Goal: Task Accomplishment & Management: Complete application form

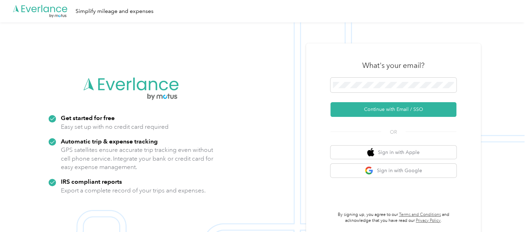
click at [382, 106] on button "Continue with Email / SSO" at bounding box center [393, 109] width 126 height 15
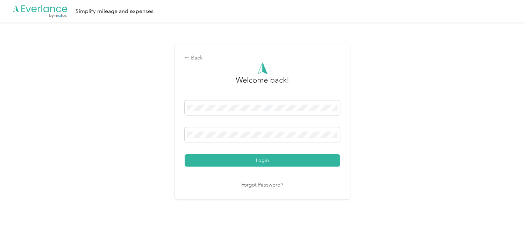
click at [249, 159] on button "Login" at bounding box center [262, 160] width 155 height 12
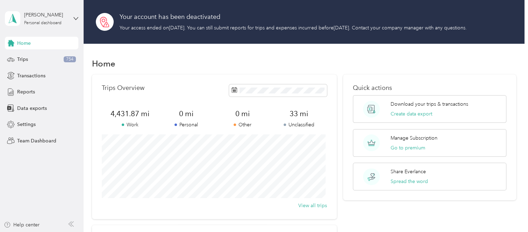
click at [40, 55] on div "Trips 754" at bounding box center [41, 59] width 73 height 13
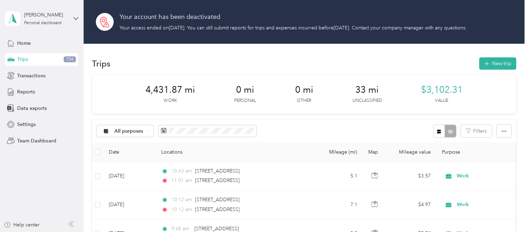
click at [500, 61] on button "New trip" at bounding box center [497, 63] width 37 height 12
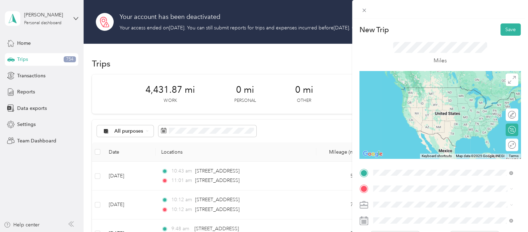
click at [450, 88] on span "[STREET_ADDRESS][US_STATE]" at bounding box center [421, 87] width 70 height 6
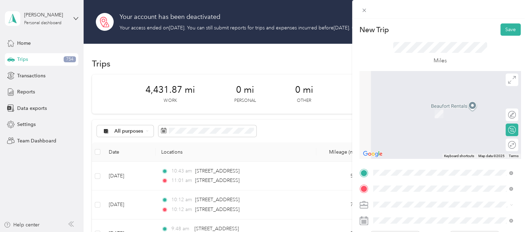
click at [424, 103] on span "[STREET_ADDRESS][PERSON_NAME][US_STATE]" at bounding box center [440, 103] width 109 height 6
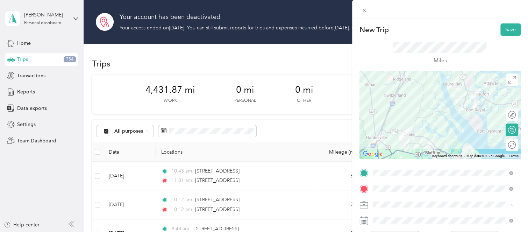
click at [390, 118] on div "Work" at bounding box center [442, 118] width 135 height 7
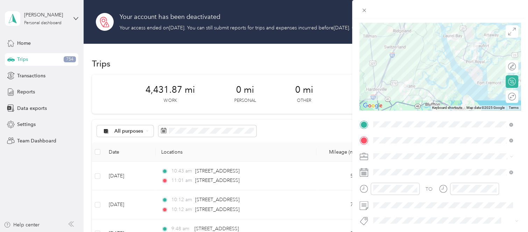
scroll to position [70, 0]
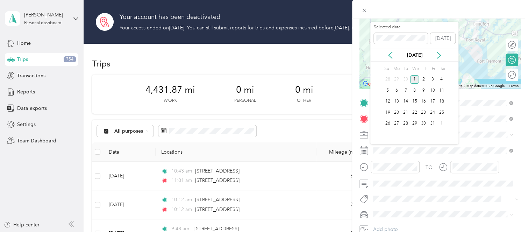
click at [390, 53] on icon at bounding box center [389, 55] width 3 height 6
click at [424, 102] on div "18" at bounding box center [423, 101] width 9 height 9
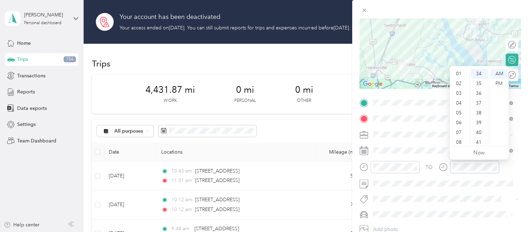
scroll to position [0, 0]
click at [501, 84] on div "PM" at bounding box center [498, 84] width 17 height 10
click at [417, 207] on div "TO Add photo" at bounding box center [439, 173] width 161 height 153
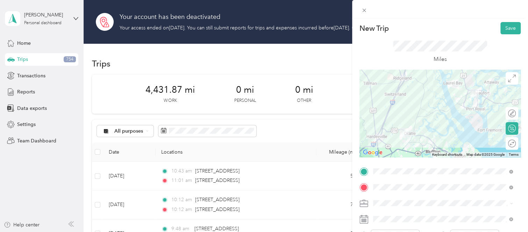
scroll to position [0, 0]
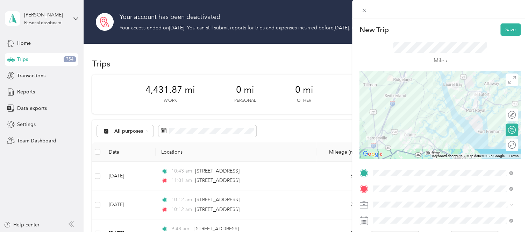
click at [500, 29] on button "Save" at bounding box center [510, 29] width 20 height 12
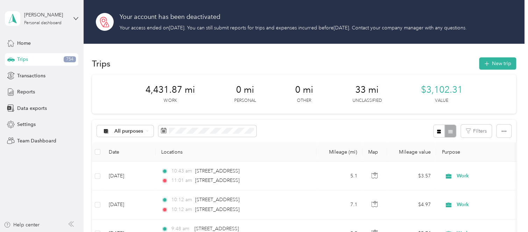
click at [495, 64] on button "New trip" at bounding box center [497, 63] width 37 height 12
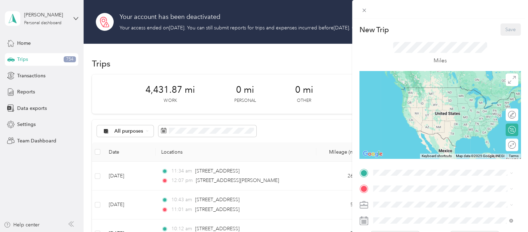
click at [208, 127] on div "New Trip Save This trip cannot be edited because it is either under review, app…" at bounding box center [264, 116] width 528 height 232
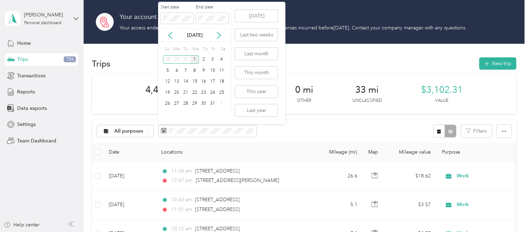
click at [192, 91] on div "22" at bounding box center [194, 92] width 9 height 9
click at [171, 33] on icon at bounding box center [169, 35] width 3 height 6
click at [196, 80] on div "17" at bounding box center [194, 81] width 9 height 9
click at [172, 35] on icon at bounding box center [170, 35] width 7 height 7
click at [216, 36] on icon at bounding box center [218, 35] width 7 height 7
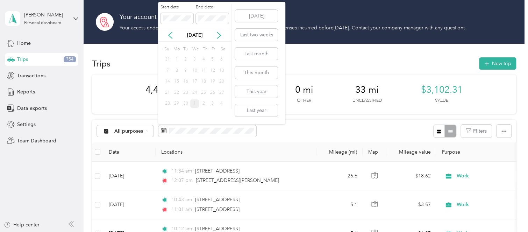
click at [194, 80] on div "17" at bounding box center [194, 81] width 9 height 9
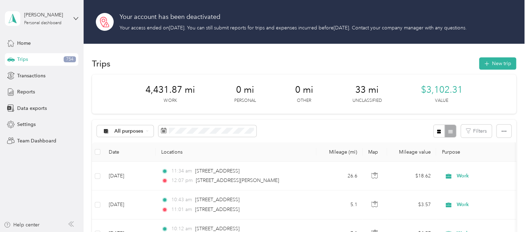
click at [308, 40] on div "Your account has been deactivated Your access ended on [DATE] . You can still s…" at bounding box center [304, 22] width 441 height 44
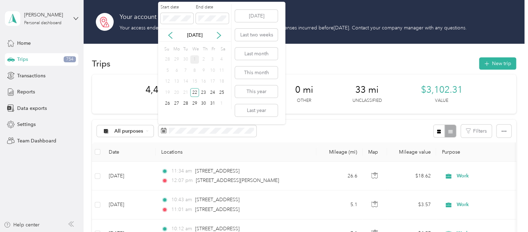
click at [168, 34] on icon at bounding box center [170, 35] width 7 height 7
click at [193, 80] on div "17" at bounding box center [194, 81] width 9 height 9
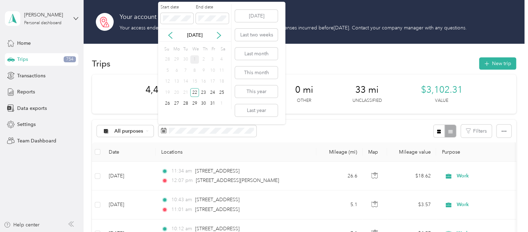
click at [171, 36] on icon at bounding box center [170, 35] width 7 height 7
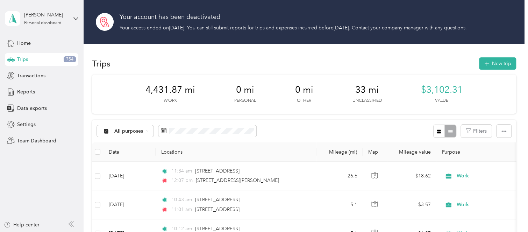
click at [492, 62] on button "New trip" at bounding box center [497, 63] width 37 height 12
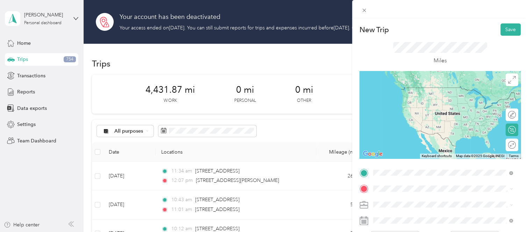
click at [431, 91] on span "[STREET_ADDRESS][PERSON_NAME][US_STATE]" at bounding box center [440, 87] width 109 height 6
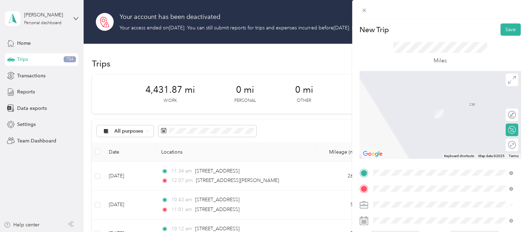
click at [427, 107] on span "[STREET_ADDRESS][US_STATE]" at bounding box center [421, 103] width 70 height 6
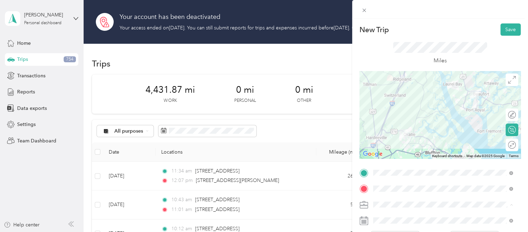
click at [389, 118] on div "Work" at bounding box center [442, 118] width 135 height 7
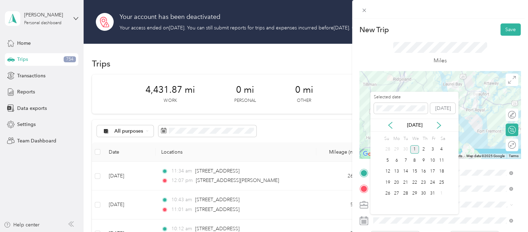
click at [389, 124] on icon at bounding box center [389, 125] width 3 height 6
click at [423, 172] on div "18" at bounding box center [423, 171] width 9 height 9
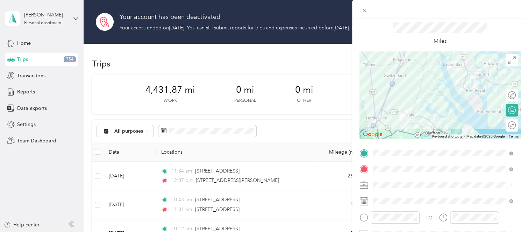
scroll to position [35, 0]
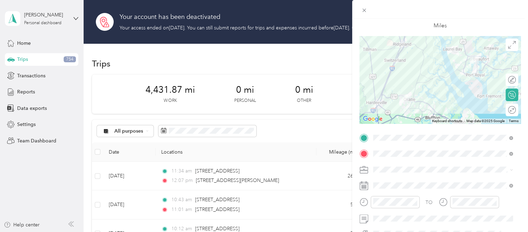
click at [365, 203] on icon at bounding box center [363, 201] width 9 height 9
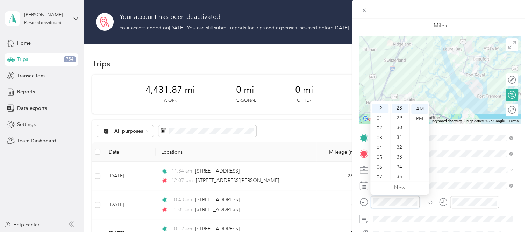
scroll to position [274, 0]
click at [424, 116] on div "PM" at bounding box center [419, 119] width 17 height 10
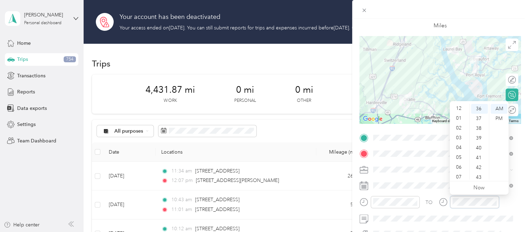
scroll to position [0, 0]
click at [457, 116] on div "01" at bounding box center [459, 119] width 17 height 10
click at [478, 135] on div "03" at bounding box center [479, 138] width 17 height 10
click at [501, 116] on div "PM" at bounding box center [498, 119] width 17 height 10
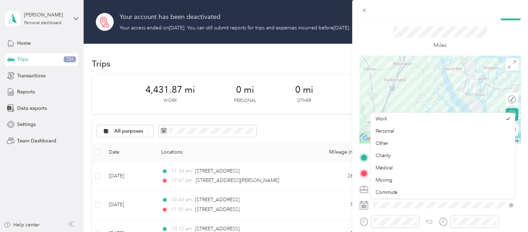
scroll to position [0, 0]
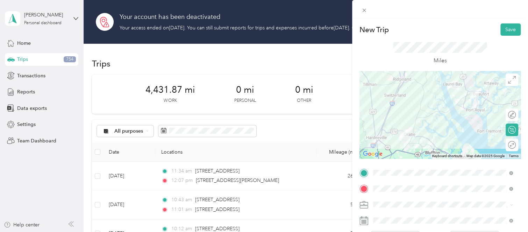
click at [501, 30] on button "Save" at bounding box center [510, 29] width 20 height 12
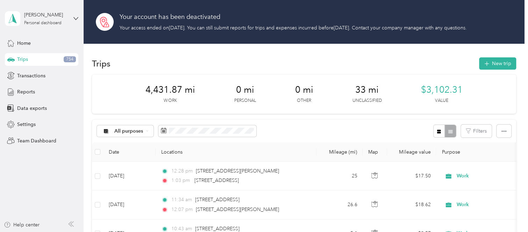
click at [501, 64] on button "New trip" at bounding box center [497, 63] width 37 height 12
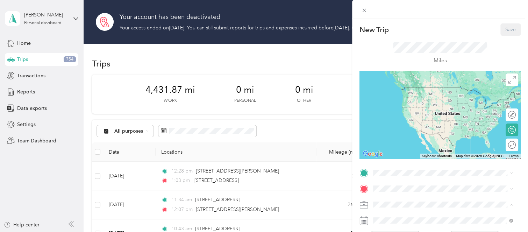
click at [383, 120] on div "Work" at bounding box center [442, 118] width 135 height 7
click at [387, 176] on span at bounding box center [445, 172] width 150 height 11
click at [398, 91] on span "[STREET_ADDRESS][US_STATE]" at bounding box center [421, 87] width 70 height 6
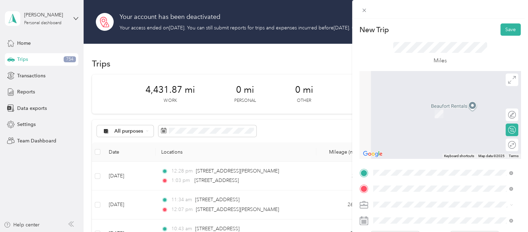
click at [431, 102] on span "[STREET_ADDRESS][PERSON_NAME][US_STATE]" at bounding box center [440, 103] width 109 height 6
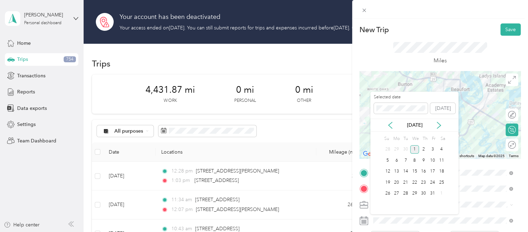
click at [391, 122] on icon at bounding box center [390, 125] width 7 height 7
click at [433, 171] on div "19" at bounding box center [432, 171] width 9 height 9
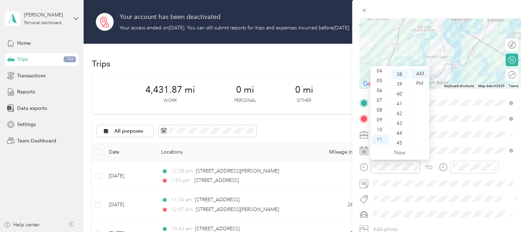
scroll to position [372, 0]
click at [384, 129] on div "10" at bounding box center [380, 130] width 17 height 10
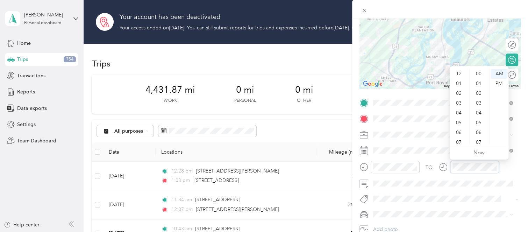
scroll to position [42, 0]
click at [457, 129] on div "10" at bounding box center [459, 130] width 17 height 10
click at [477, 124] on div "43" at bounding box center [479, 123] width 17 height 10
click at [450, 195] on span at bounding box center [439, 198] width 138 height 7
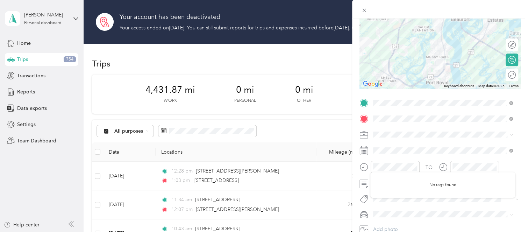
scroll to position [0, 0]
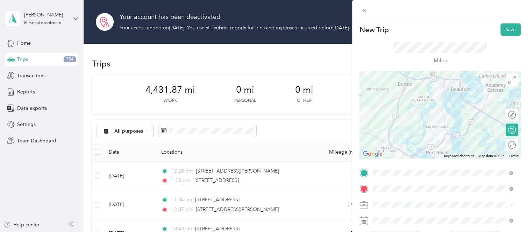
click at [503, 28] on button "Save" at bounding box center [510, 29] width 20 height 12
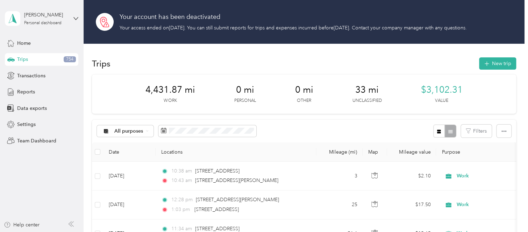
click at [498, 65] on button "New trip" at bounding box center [497, 63] width 37 height 12
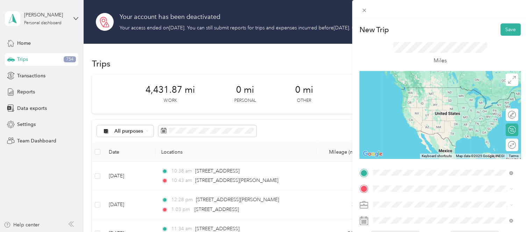
click at [445, 91] on span "[STREET_ADDRESS][PERSON_NAME][US_STATE]" at bounding box center [440, 87] width 109 height 6
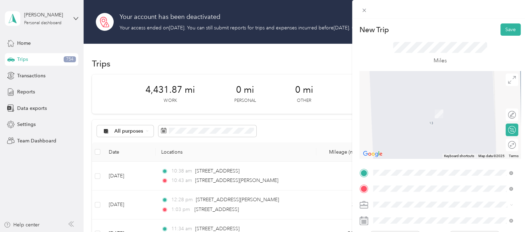
click at [423, 153] on span "[STREET_ADDRESS][PERSON_NAME][US_STATE]" at bounding box center [440, 150] width 109 height 6
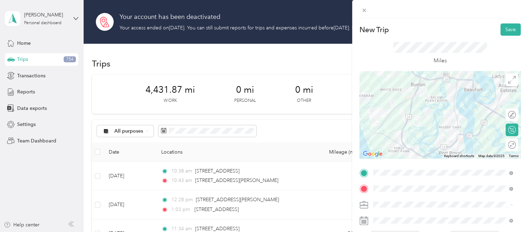
click at [382, 122] on ol "Work Personal Other Charity Medical Moving Commute" at bounding box center [442, 156] width 145 height 86
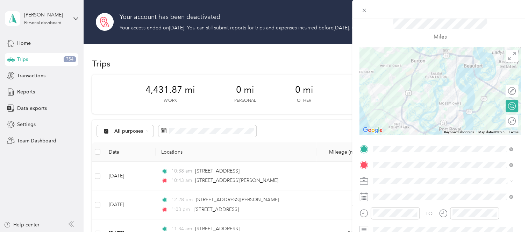
scroll to position [35, 0]
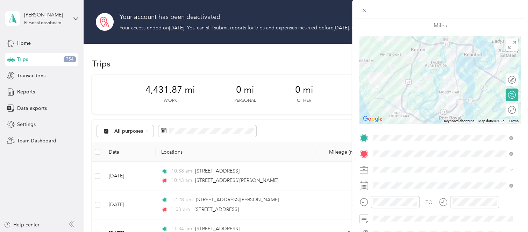
click at [388, 82] on div "Work" at bounding box center [442, 83] width 135 height 7
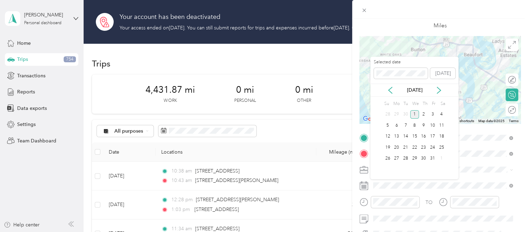
click at [389, 87] on icon at bounding box center [390, 90] width 7 height 7
click at [431, 135] on div "19" at bounding box center [432, 136] width 9 height 9
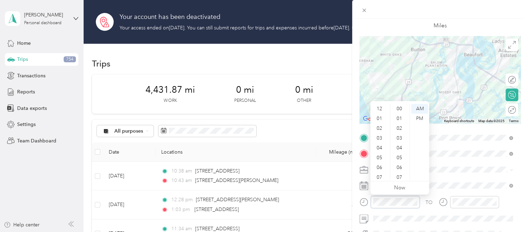
scroll to position [42, 0]
click at [400, 175] on div "46" at bounding box center [399, 177] width 17 height 10
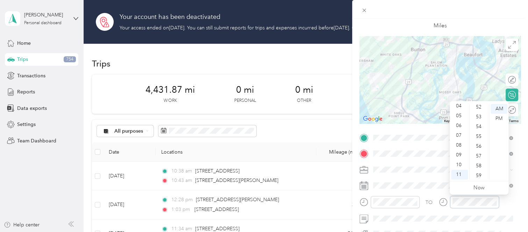
scroll to position [512, 0]
click at [477, 163] on div "58" at bounding box center [479, 165] width 17 height 10
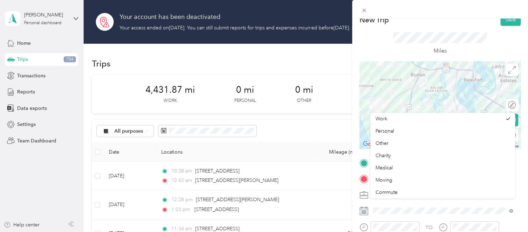
scroll to position [0, 0]
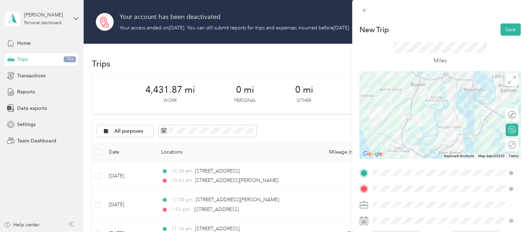
click at [505, 25] on button "Save" at bounding box center [510, 29] width 20 height 12
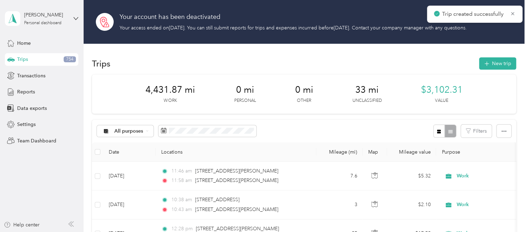
click at [489, 64] on button "New trip" at bounding box center [497, 63] width 37 height 12
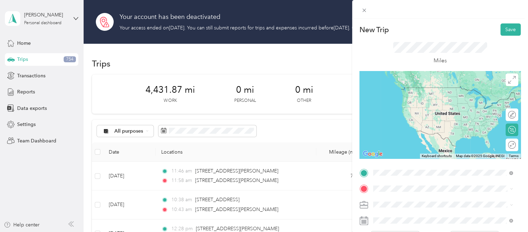
click at [434, 84] on span "[STREET_ADDRESS][PERSON_NAME][US_STATE]" at bounding box center [440, 87] width 109 height 6
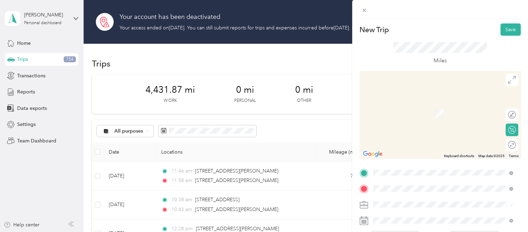
click at [411, 107] on span "[STREET_ADDRESS][US_STATE]" at bounding box center [421, 103] width 70 height 6
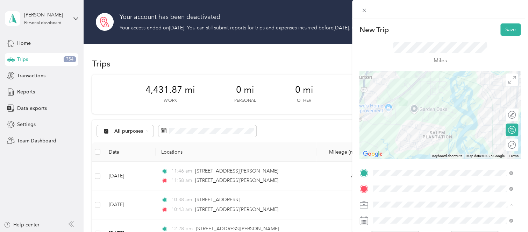
click at [391, 117] on div "Work" at bounding box center [442, 118] width 135 height 7
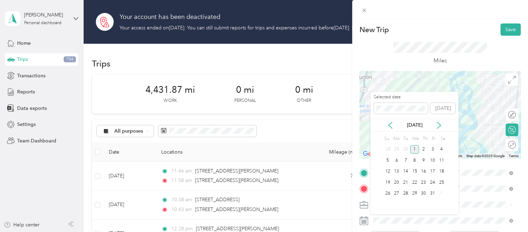
click at [390, 125] on icon at bounding box center [390, 125] width 7 height 7
click at [431, 170] on div "19" at bounding box center [432, 171] width 9 height 9
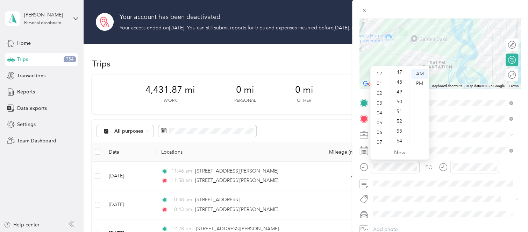
click at [378, 74] on div "12" at bounding box center [380, 74] width 17 height 10
click at [417, 82] on div "PM" at bounding box center [419, 84] width 17 height 10
click at [397, 111] on div "26" at bounding box center [399, 112] width 17 height 10
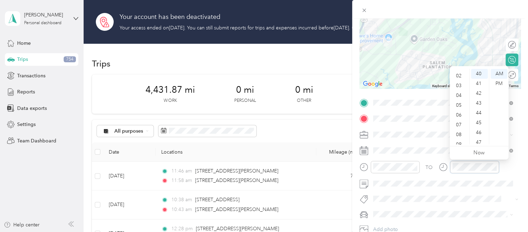
scroll to position [0, 0]
click at [460, 73] on div "12" at bounding box center [459, 74] width 17 height 10
click at [481, 126] on div "35" at bounding box center [479, 130] width 17 height 10
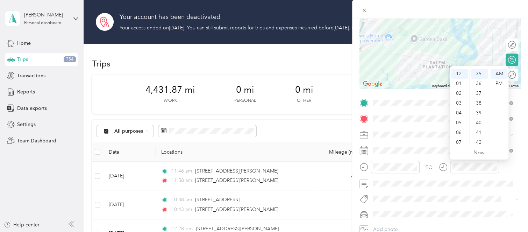
click at [497, 84] on div "PM" at bounding box center [498, 84] width 17 height 10
click at [426, 131] on span at bounding box center [445, 134] width 150 height 11
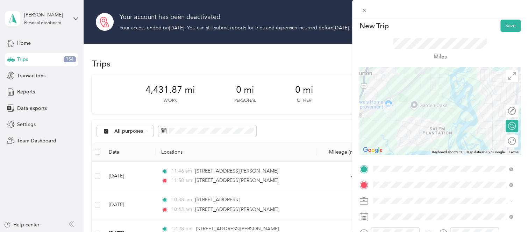
scroll to position [0, 0]
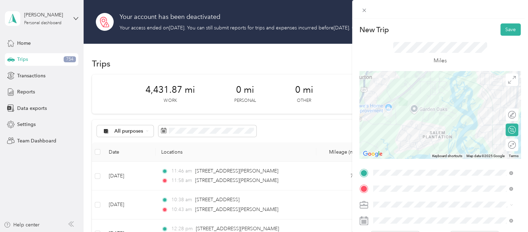
click at [505, 29] on button "Save" at bounding box center [510, 29] width 20 height 12
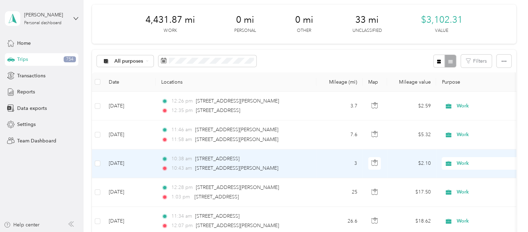
scroll to position [35, 0]
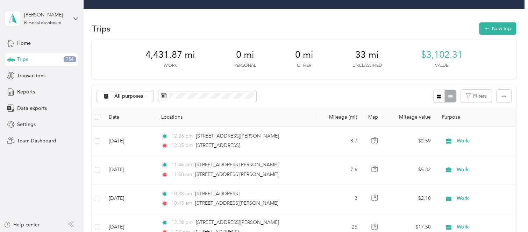
click at [492, 30] on button "New trip" at bounding box center [497, 28] width 37 height 12
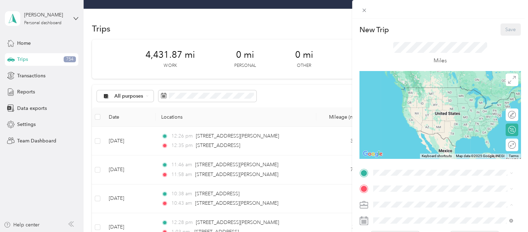
click at [384, 118] on span "Work" at bounding box center [381, 119] width 12 height 6
click at [440, 90] on span "[STREET_ADDRESS][US_STATE]" at bounding box center [421, 87] width 70 height 6
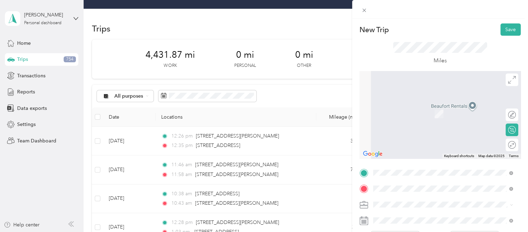
click at [410, 102] on span "[STREET_ADDRESS][PERSON_NAME][US_STATE]" at bounding box center [440, 103] width 109 height 6
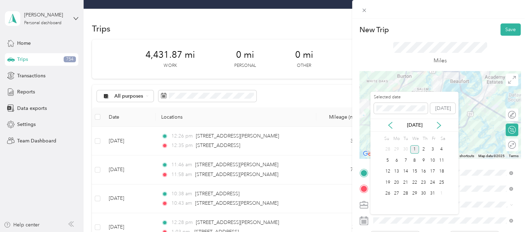
click at [395, 125] on div "[DATE]" at bounding box center [414, 124] width 88 height 7
click at [390, 122] on icon at bounding box center [390, 125] width 7 height 7
click at [430, 180] on div "26" at bounding box center [432, 182] width 9 height 9
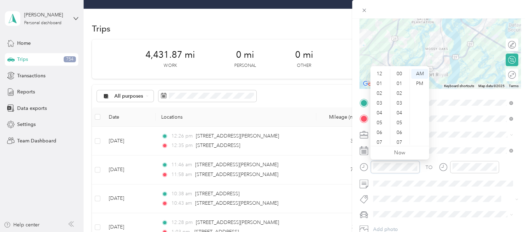
scroll to position [42, 0]
click at [399, 144] on div "48" at bounding box center [399, 142] width 17 height 10
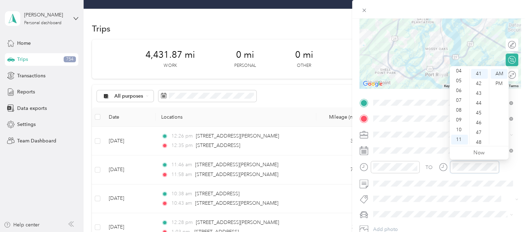
scroll to position [0, 0]
click at [461, 71] on div "12" at bounding box center [459, 74] width 17 height 10
click at [477, 84] on div "01" at bounding box center [479, 84] width 17 height 10
click at [498, 82] on div "PM" at bounding box center [498, 84] width 17 height 10
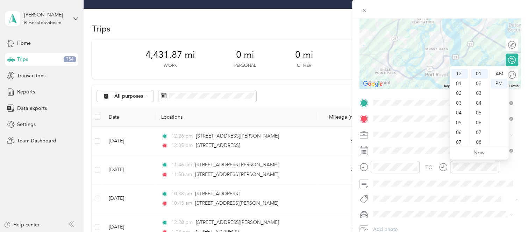
click at [421, 139] on span at bounding box center [445, 134] width 150 height 11
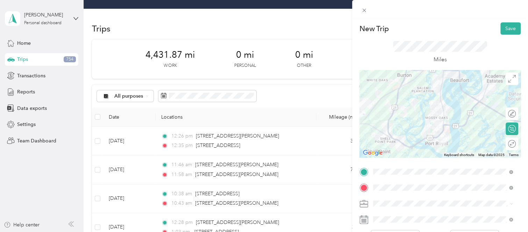
scroll to position [0, 0]
click at [506, 26] on button "Save" at bounding box center [510, 29] width 20 height 12
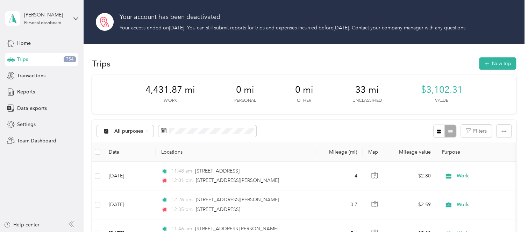
click at [492, 62] on button "New trip" at bounding box center [497, 63] width 37 height 12
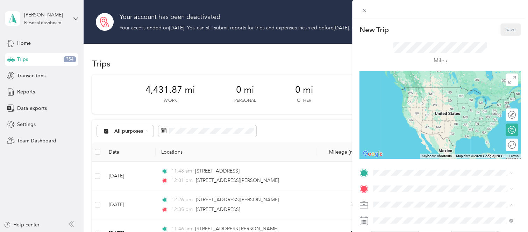
click at [386, 116] on span "Work" at bounding box center [381, 119] width 12 height 6
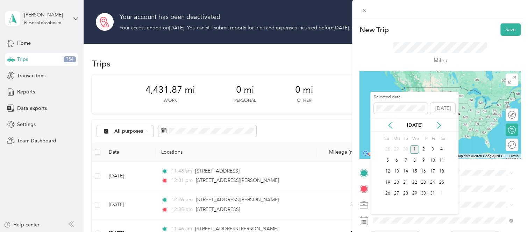
click at [391, 123] on icon at bounding box center [389, 125] width 3 height 6
click at [432, 181] on div "26" at bounding box center [432, 182] width 9 height 9
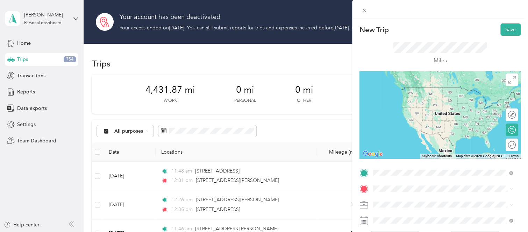
click at [414, 86] on span "[STREET_ADDRESS][PERSON_NAME][US_STATE]" at bounding box center [440, 87] width 109 height 6
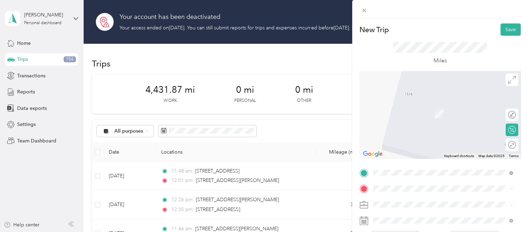
click at [393, 192] on span at bounding box center [445, 188] width 150 height 11
click at [441, 107] on span "[STREET_ADDRESS][US_STATE]" at bounding box center [421, 103] width 70 height 6
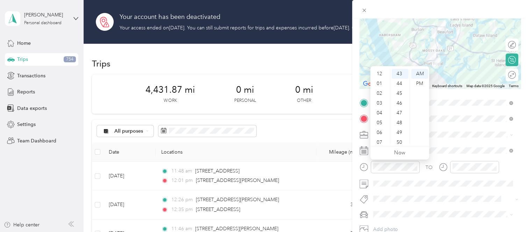
click at [380, 72] on div "12" at bounding box center [380, 74] width 17 height 10
click at [399, 138] on div "07" at bounding box center [399, 141] width 17 height 10
click at [419, 85] on div "PM" at bounding box center [419, 84] width 17 height 10
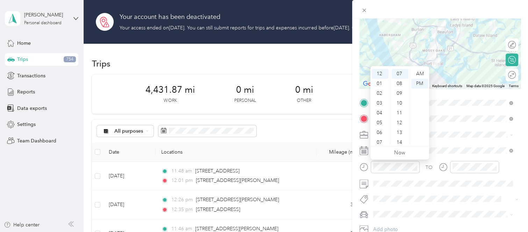
click at [401, 110] on div "11" at bounding box center [399, 113] width 17 height 10
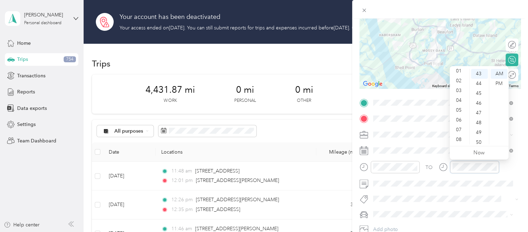
scroll to position [0, 0]
click at [461, 71] on div "12" at bounding box center [459, 74] width 17 height 10
click at [481, 130] on div "17" at bounding box center [479, 134] width 17 height 10
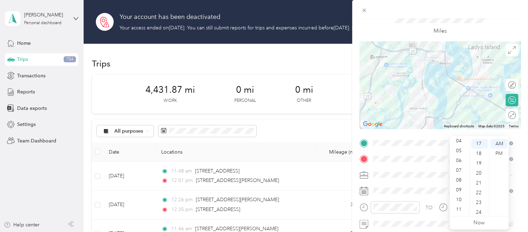
scroll to position [0, 0]
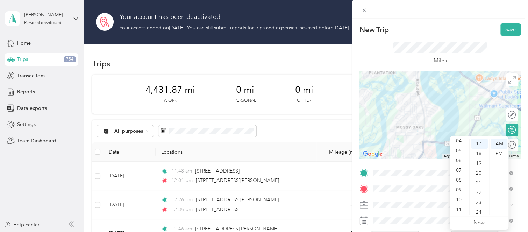
click at [501, 27] on button "Save" at bounding box center [510, 29] width 20 height 12
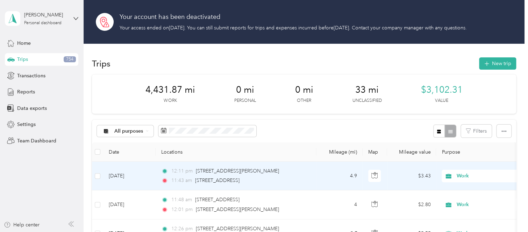
scroll to position [35, 0]
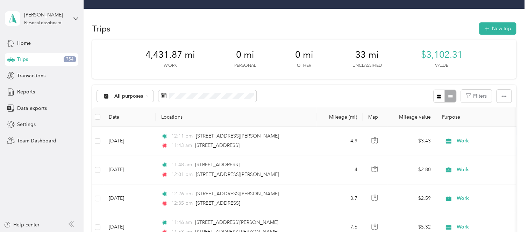
click at [475, 24] on div "Trips New trip" at bounding box center [304, 28] width 424 height 15
click at [486, 26] on span "button" at bounding box center [487, 29] width 6 height 6
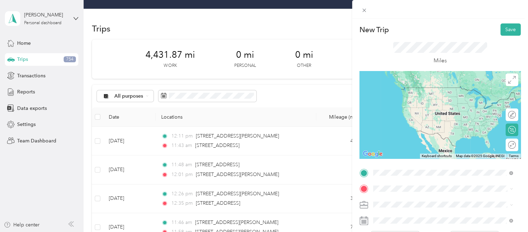
click at [409, 91] on span "[STREET_ADDRESS][US_STATE]" at bounding box center [421, 87] width 70 height 6
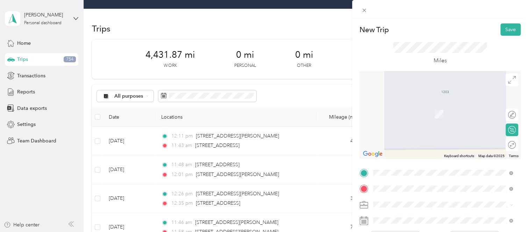
click at [443, 105] on span "[STREET_ADDRESS][US_STATE]" at bounding box center [421, 103] width 70 height 6
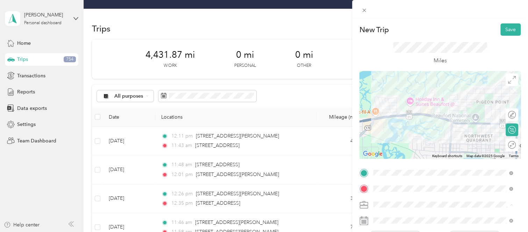
click at [386, 118] on span "Work" at bounding box center [381, 119] width 12 height 6
click at [384, 216] on span at bounding box center [445, 220] width 150 height 11
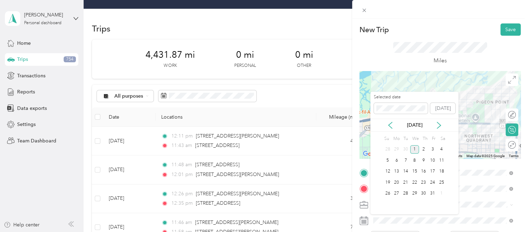
click at [390, 124] on icon at bounding box center [390, 125] width 7 height 7
click at [433, 183] on div "26" at bounding box center [432, 182] width 9 height 9
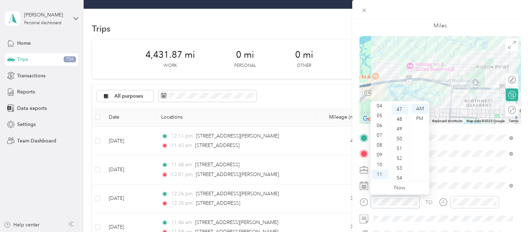
scroll to position [460, 0]
click at [397, 130] on div "49" at bounding box center [399, 128] width 17 height 10
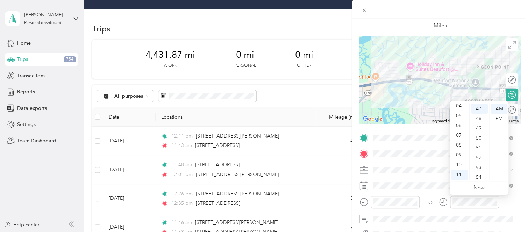
click at [458, 175] on div "11" at bounding box center [459, 175] width 17 height 10
click at [480, 175] on div "54" at bounding box center [479, 177] width 17 height 10
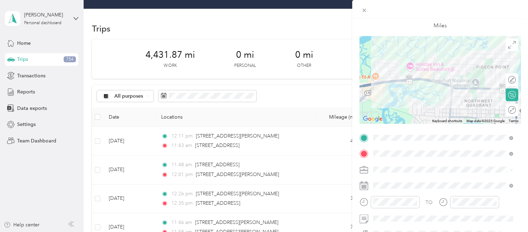
click at [403, 177] on div "TO Add photo" at bounding box center [439, 208] width 161 height 153
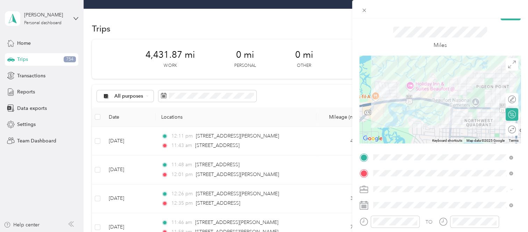
scroll to position [0, 0]
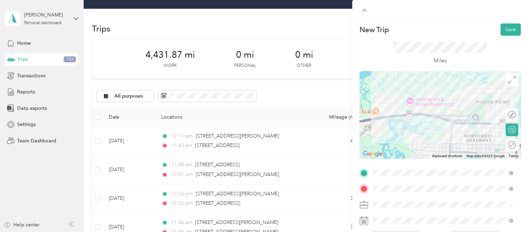
click at [506, 28] on button "Save" at bounding box center [510, 29] width 20 height 12
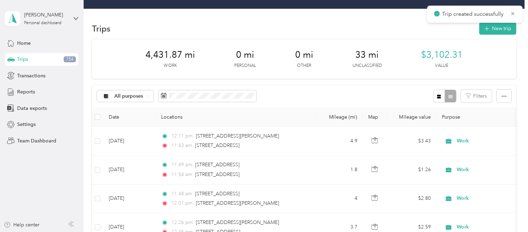
click at [502, 24] on button "New trip" at bounding box center [497, 28] width 37 height 12
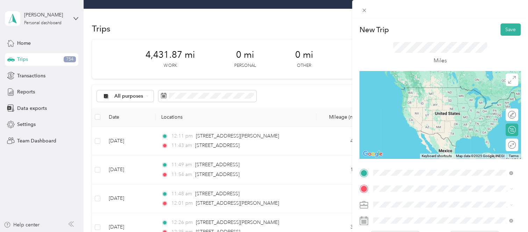
click at [401, 91] on span "[STREET_ADDRESS][US_STATE]" at bounding box center [421, 87] width 70 height 6
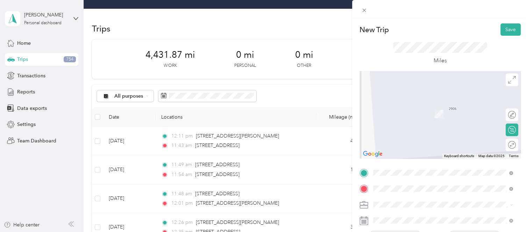
click at [404, 107] on span "[STREET_ADDRESS][US_STATE]" at bounding box center [421, 103] width 70 height 6
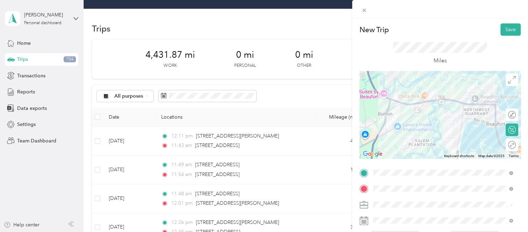
click at [386, 120] on li "Work" at bounding box center [442, 116] width 145 height 12
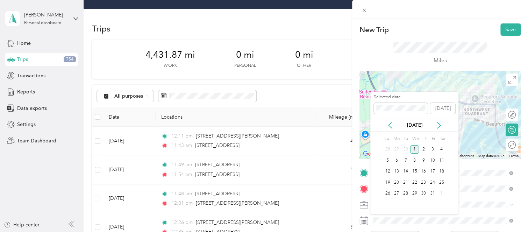
click at [389, 124] on icon at bounding box center [390, 125] width 7 height 7
click at [432, 182] on div "26" at bounding box center [432, 182] width 9 height 9
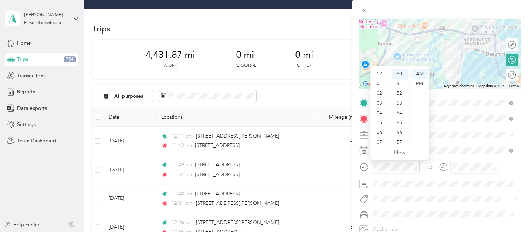
click at [379, 72] on div "12" at bounding box center [380, 74] width 17 height 10
click at [400, 103] on div "03" at bounding box center [399, 103] width 17 height 10
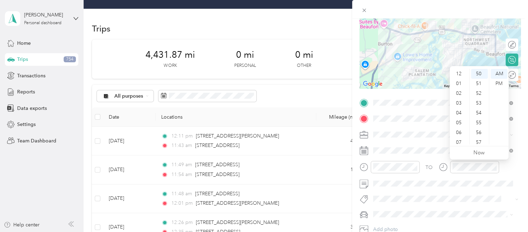
click at [458, 71] on div "12" at bounding box center [459, 74] width 17 height 10
click at [478, 92] on div "09" at bounding box center [479, 92] width 17 height 10
click at [498, 83] on div "PM" at bounding box center [498, 84] width 17 height 10
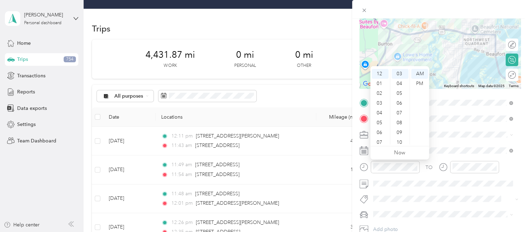
click at [422, 83] on div "PM" at bounding box center [419, 84] width 17 height 10
click at [452, 122] on span at bounding box center [445, 118] width 150 height 11
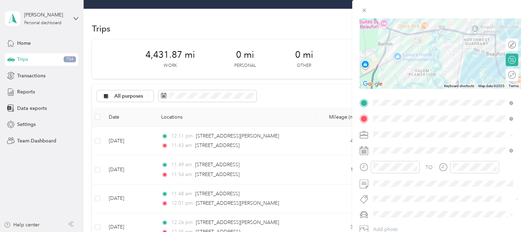
scroll to position [0, 0]
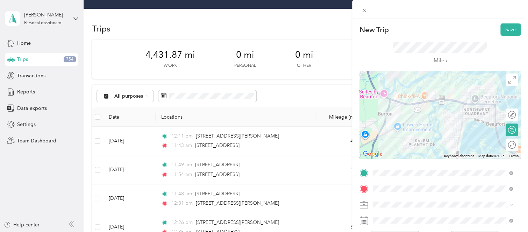
click at [503, 28] on button "Save" at bounding box center [510, 29] width 20 height 12
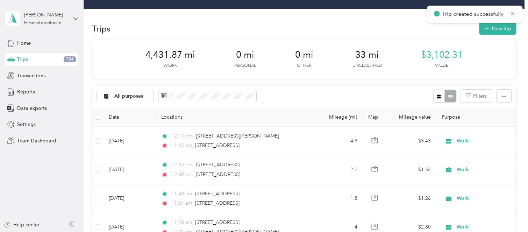
click at [497, 28] on button "New trip" at bounding box center [497, 28] width 37 height 12
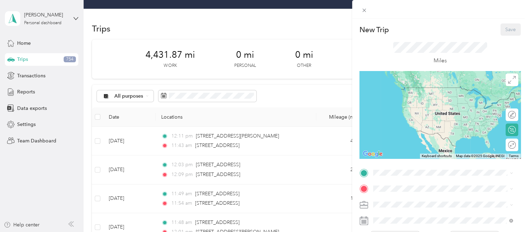
click at [379, 169] on span at bounding box center [445, 172] width 150 height 11
click at [427, 86] on span "[STREET_ADDRESS][US_STATE]" at bounding box center [421, 87] width 70 height 6
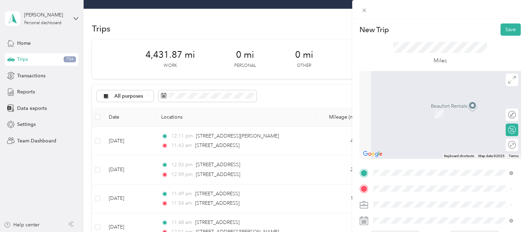
click at [434, 160] on span "[STREET_ADDRESS][US_STATE]" at bounding box center [421, 157] width 70 height 6
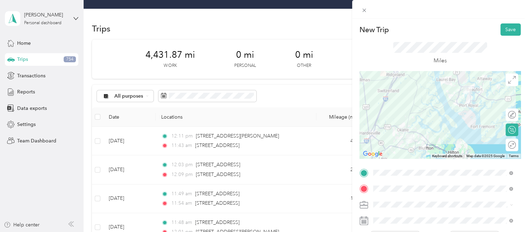
click at [389, 118] on div "Work" at bounding box center [442, 118] width 135 height 7
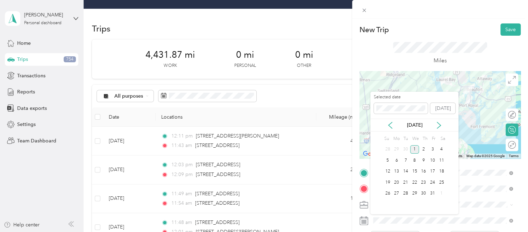
click at [389, 125] on icon at bounding box center [390, 125] width 7 height 7
click at [418, 180] on div "24" at bounding box center [414, 182] width 9 height 9
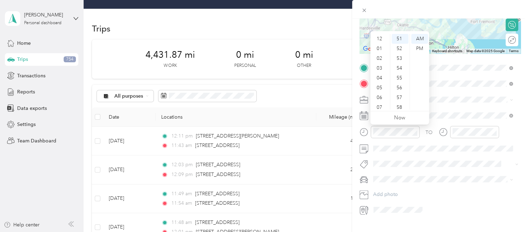
click at [381, 37] on div "12" at bounding box center [380, 39] width 17 height 10
click at [400, 75] on div "19" at bounding box center [399, 75] width 17 height 10
click at [418, 50] on div "PM" at bounding box center [419, 49] width 17 height 10
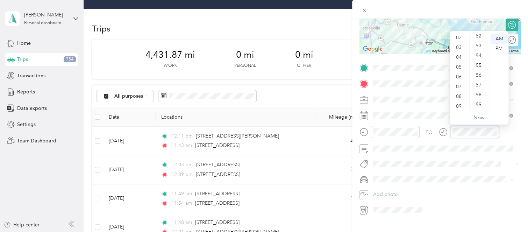
scroll to position [0, 0]
click at [459, 42] on div "12" at bounding box center [459, 39] width 17 height 10
click at [480, 70] on div "47" at bounding box center [479, 70] width 17 height 10
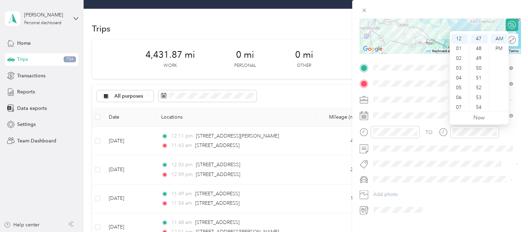
click at [501, 49] on div "PM" at bounding box center [498, 49] width 17 height 10
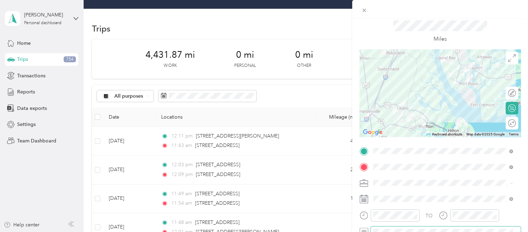
scroll to position [0, 0]
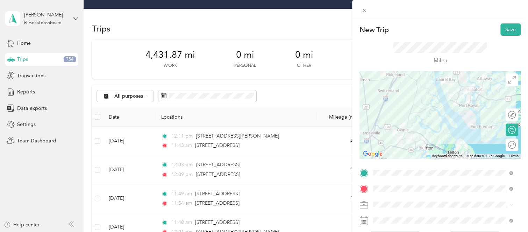
click at [510, 26] on button "Save" at bounding box center [510, 29] width 20 height 12
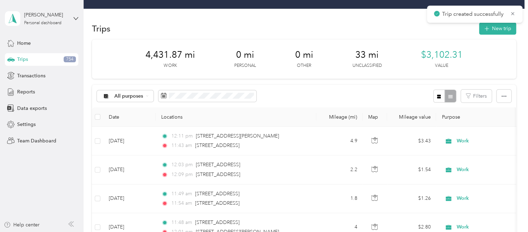
click at [503, 28] on button "New trip" at bounding box center [497, 28] width 37 height 12
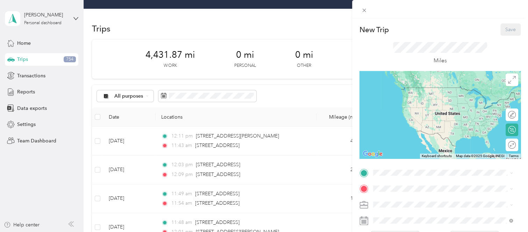
click at [363, 8] on icon at bounding box center [364, 10] width 6 height 6
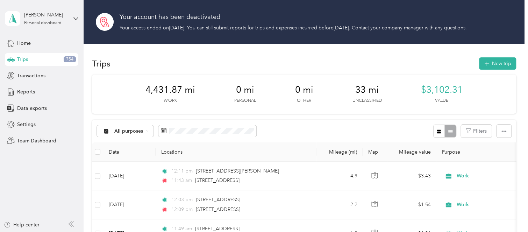
click at [494, 63] on button "New trip" at bounding box center [497, 63] width 37 height 12
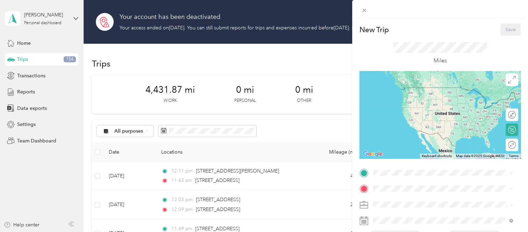
click at [388, 119] on li "Work" at bounding box center [442, 115] width 145 height 12
click at [418, 145] on span "[STREET_ADDRESS][US_STATE]" at bounding box center [421, 141] width 70 height 6
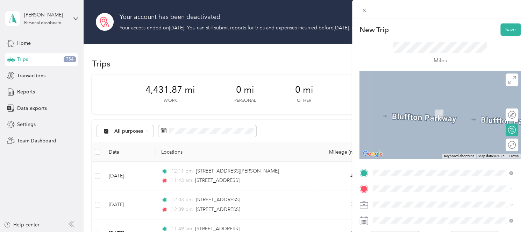
click at [445, 106] on span "[STREET_ADDRESS][US_STATE]" at bounding box center [421, 103] width 70 height 6
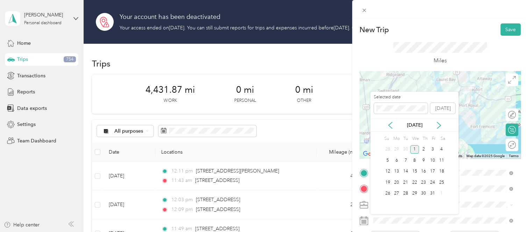
click at [389, 125] on icon at bounding box center [390, 125] width 7 height 7
click at [412, 184] on div "24" at bounding box center [414, 182] width 9 height 9
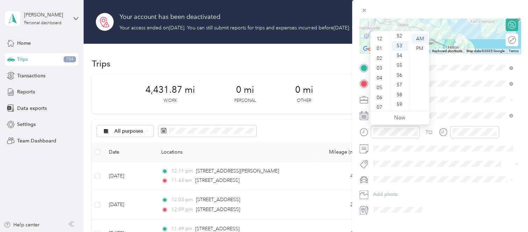
click at [380, 48] on div "01" at bounding box center [380, 49] width 17 height 10
click at [400, 78] on div "11" at bounding box center [399, 77] width 17 height 10
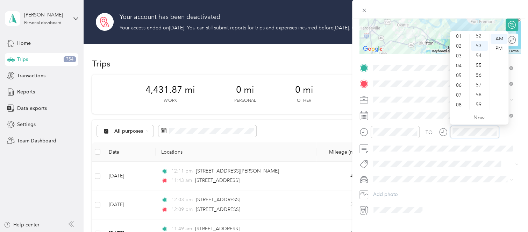
scroll to position [0, 0]
click at [459, 46] on div "01" at bounding box center [459, 49] width 17 height 10
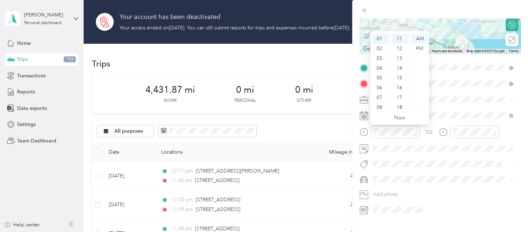
click at [419, 49] on div "PM" at bounding box center [419, 49] width 17 height 10
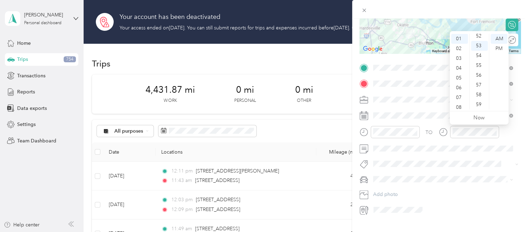
click at [500, 47] on div "PM" at bounding box center [498, 49] width 17 height 10
click at [426, 159] on span at bounding box center [445, 164] width 150 height 10
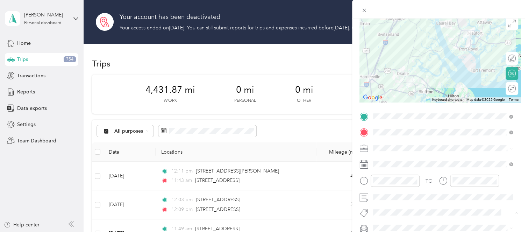
scroll to position [0, 0]
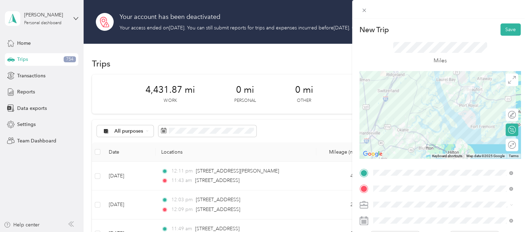
click at [500, 30] on button "Save" at bounding box center [510, 29] width 20 height 12
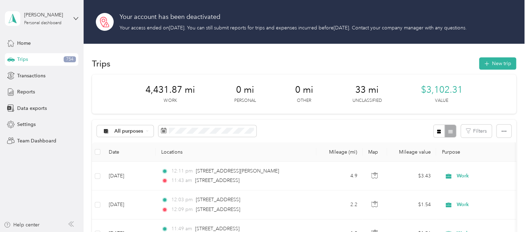
click at [493, 68] on button "New trip" at bounding box center [497, 63] width 37 height 12
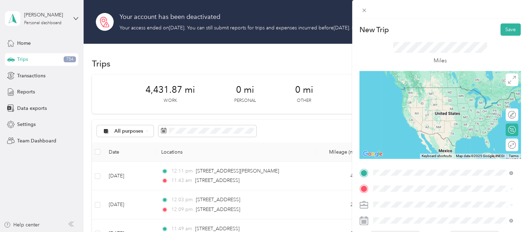
click at [423, 119] on ol "From search results [GEOGRAPHIC_DATA], [GEOGRAPHIC_DATA] [STREET_ADDRESS][GEOGR…" at bounding box center [442, 111] width 145 height 84
click at [424, 90] on span "[STREET_ADDRESS][US_STATE]" at bounding box center [421, 87] width 70 height 6
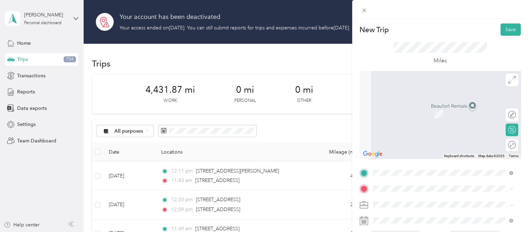
click at [403, 106] on span "[STREET_ADDRESS][PERSON_NAME][US_STATE]" at bounding box center [440, 103] width 109 height 6
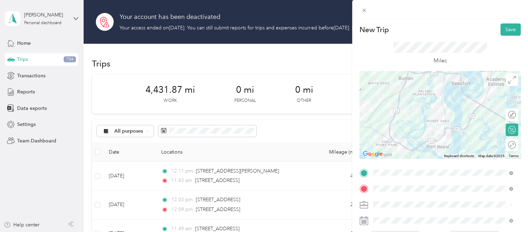
click at [396, 120] on li "Work" at bounding box center [442, 119] width 145 height 12
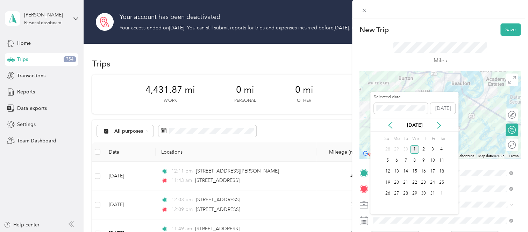
click at [389, 126] on icon at bounding box center [390, 125] width 7 height 7
click at [396, 193] on div "29" at bounding box center [396, 193] width 9 height 9
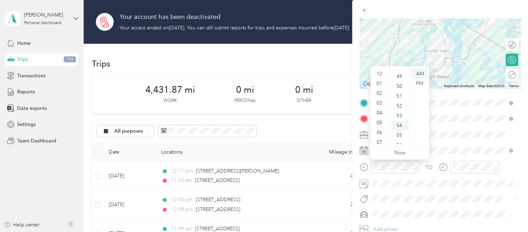
click at [381, 92] on div "02" at bounding box center [380, 93] width 17 height 10
click at [401, 111] on div "04" at bounding box center [399, 113] width 17 height 10
click at [420, 84] on div "PM" at bounding box center [419, 84] width 17 height 10
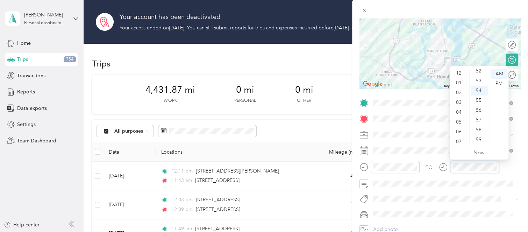
scroll to position [0, 0]
click at [458, 95] on div "02" at bounding box center [459, 93] width 17 height 10
click at [482, 138] on div "09" at bounding box center [479, 140] width 17 height 10
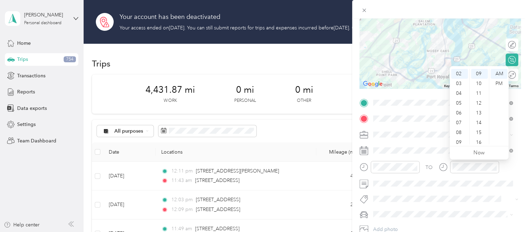
click at [498, 84] on div "PM" at bounding box center [498, 84] width 17 height 10
click at [416, 192] on div "TO Add photo" at bounding box center [439, 173] width 161 height 153
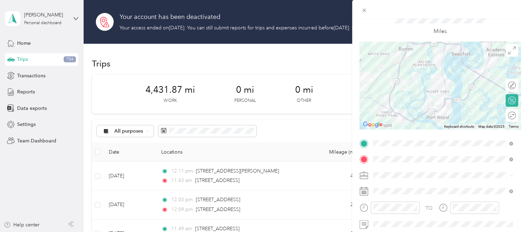
scroll to position [0, 0]
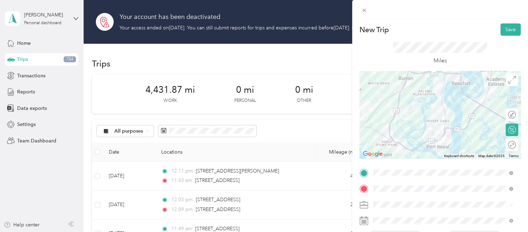
click at [509, 30] on button "Save" at bounding box center [510, 29] width 20 height 12
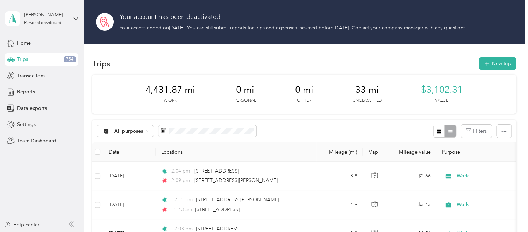
click at [492, 66] on button "New trip" at bounding box center [497, 63] width 37 height 12
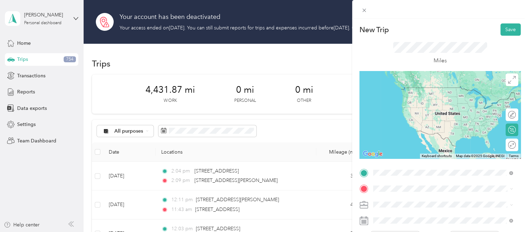
click at [411, 89] on span "[STREET_ADDRESS][PERSON_NAME][US_STATE]" at bounding box center [440, 87] width 109 height 6
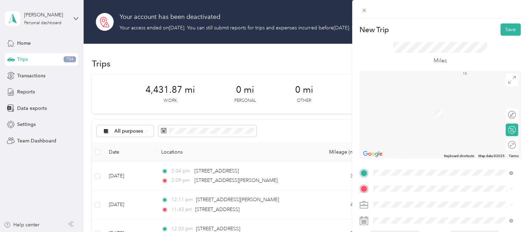
click at [419, 105] on span "[STREET_ADDRESS][US_STATE]" at bounding box center [421, 101] width 70 height 6
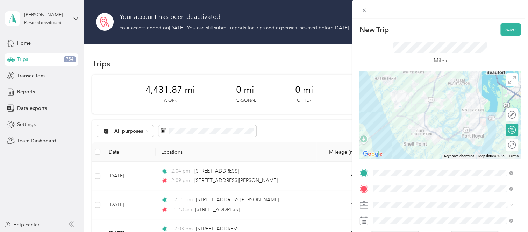
click at [391, 120] on li "Work" at bounding box center [442, 119] width 145 height 12
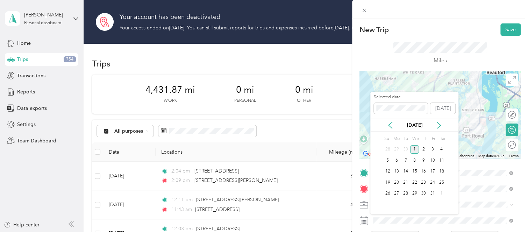
click at [396, 148] on div "29" at bounding box center [396, 149] width 9 height 9
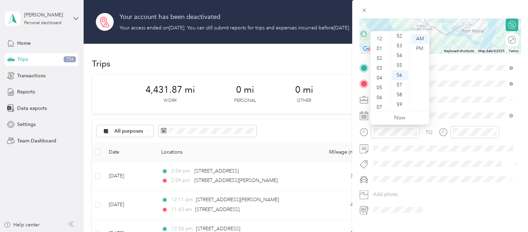
click at [380, 59] on div "02" at bounding box center [380, 58] width 17 height 10
click at [425, 46] on div "PM" at bounding box center [419, 49] width 17 height 10
click at [400, 76] on div "17" at bounding box center [399, 78] width 17 height 10
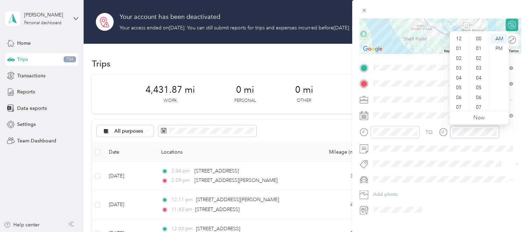
scroll to position [512, 0]
click at [503, 47] on div "PM" at bounding box center [498, 49] width 17 height 10
click at [457, 57] on div "02" at bounding box center [459, 58] width 17 height 10
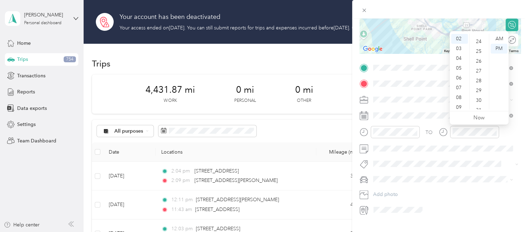
click at [480, 86] on div "29" at bounding box center [479, 91] width 17 height 10
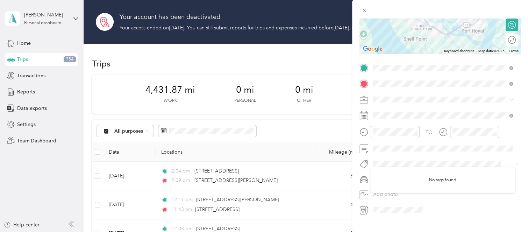
click at [475, 159] on span at bounding box center [445, 164] width 150 height 10
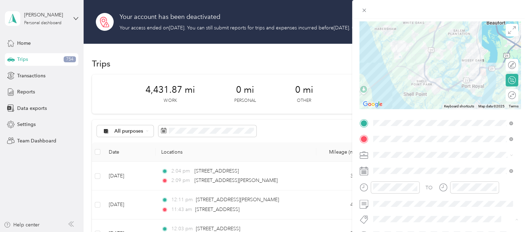
scroll to position [0, 0]
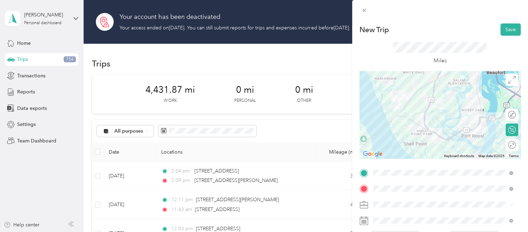
click at [503, 25] on button "Save" at bounding box center [510, 29] width 20 height 12
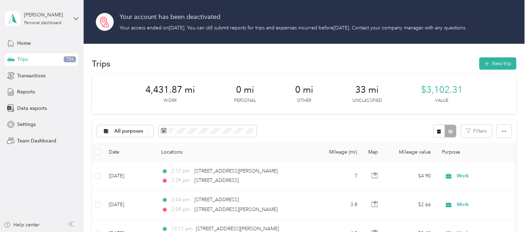
click at [499, 60] on button "New trip" at bounding box center [497, 63] width 37 height 12
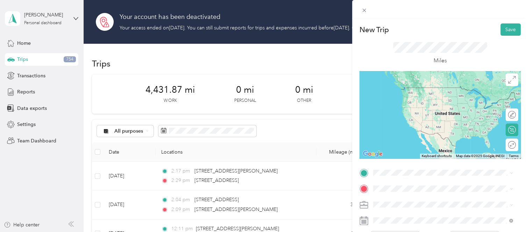
click at [442, 89] on span "[STREET_ADDRESS][US_STATE]" at bounding box center [421, 86] width 70 height 6
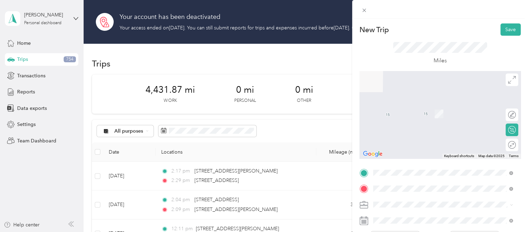
click at [411, 107] on span "[STREET_ADDRESS][US_STATE]" at bounding box center [421, 103] width 70 height 6
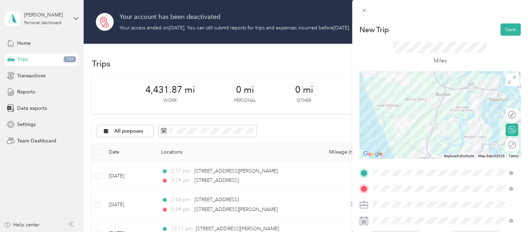
click at [387, 120] on li "Work" at bounding box center [442, 119] width 145 height 12
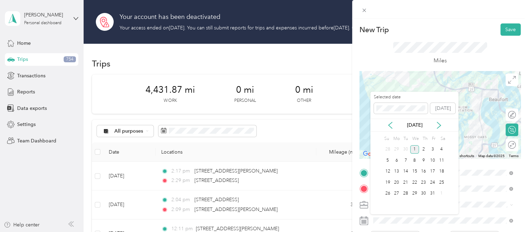
click at [395, 145] on div "29" at bounding box center [396, 149] width 9 height 9
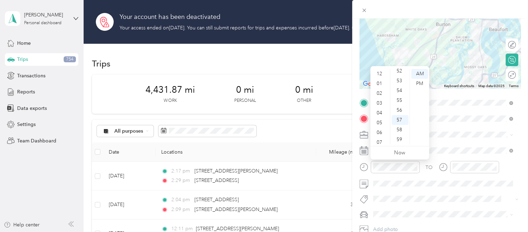
click at [382, 91] on div "02" at bounding box center [380, 93] width 17 height 10
click at [416, 84] on div "PM" at bounding box center [419, 84] width 17 height 10
click at [399, 132] on div "37" at bounding box center [399, 134] width 17 height 10
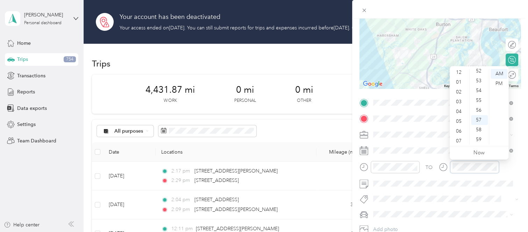
scroll to position [0, 0]
click at [457, 93] on div "02" at bounding box center [459, 93] width 17 height 10
click at [504, 81] on div "PM" at bounding box center [498, 84] width 17 height 10
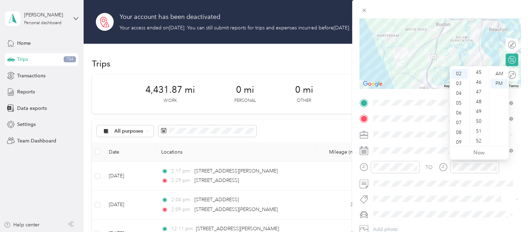
click at [478, 99] on div "48" at bounding box center [479, 102] width 17 height 10
click at [481, 179] on span at bounding box center [445, 183] width 150 height 11
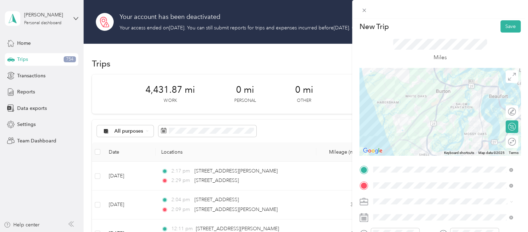
scroll to position [0, 0]
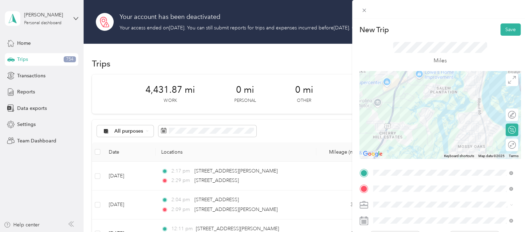
click at [505, 27] on button "Save" at bounding box center [510, 29] width 20 height 12
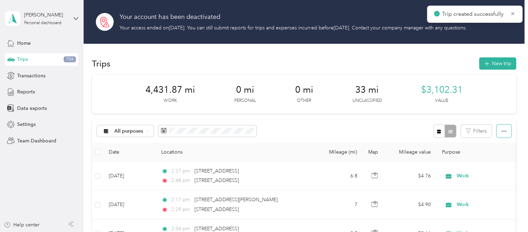
click at [502, 132] on icon "button" at bounding box center [503, 131] width 5 height 5
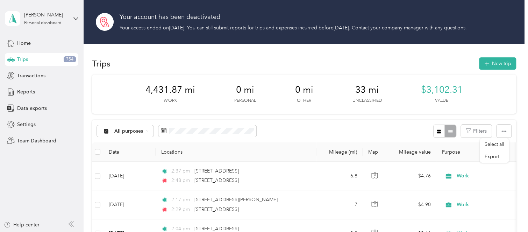
click at [496, 156] on span "Export" at bounding box center [491, 156] width 15 height 6
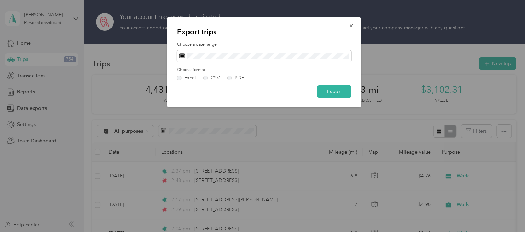
click at [228, 79] on label "PDF" at bounding box center [235, 77] width 17 height 5
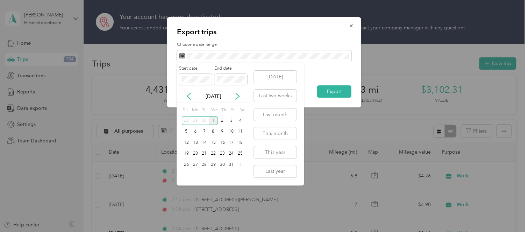
click at [189, 96] on icon at bounding box center [188, 96] width 7 height 7
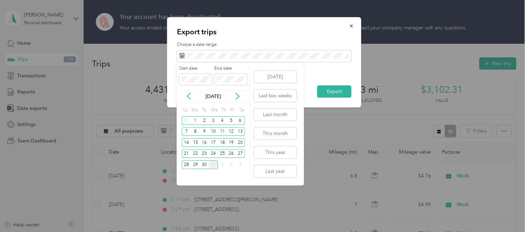
click at [215, 142] on div "17" at bounding box center [213, 142] width 9 height 9
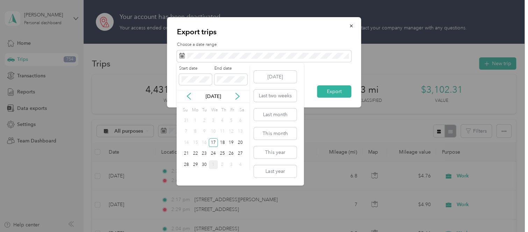
click at [206, 165] on div "30" at bounding box center [204, 164] width 9 height 9
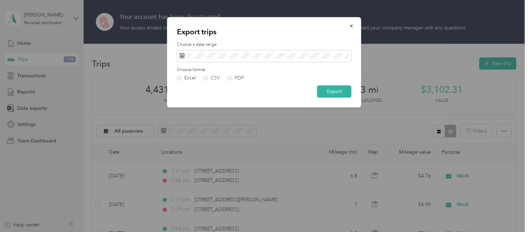
click at [332, 93] on button "Export" at bounding box center [334, 91] width 34 height 12
